Goal: Check status: Check status

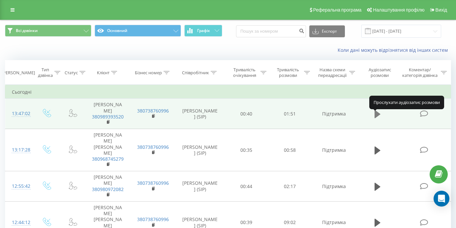
click at [380, 116] on icon at bounding box center [377, 113] width 6 height 9
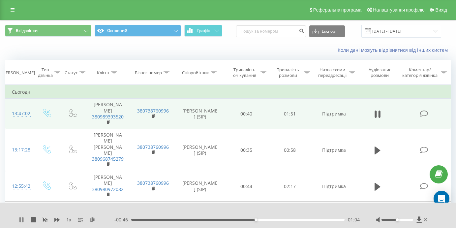
click at [21, 217] on icon at bounding box center [21, 219] width 5 height 5
